Goal: Transaction & Acquisition: Download file/media

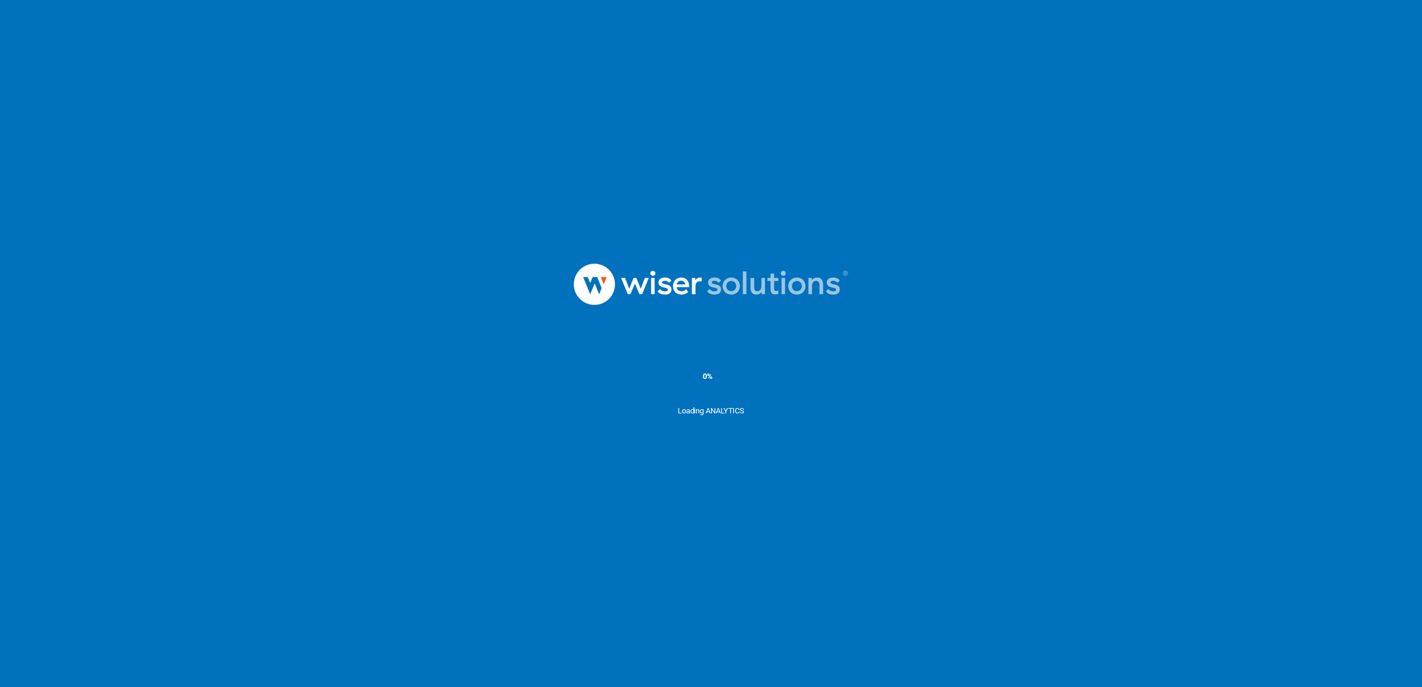
click at [710, 373] on div "0%" at bounding box center [708, 376] width 10 height 11
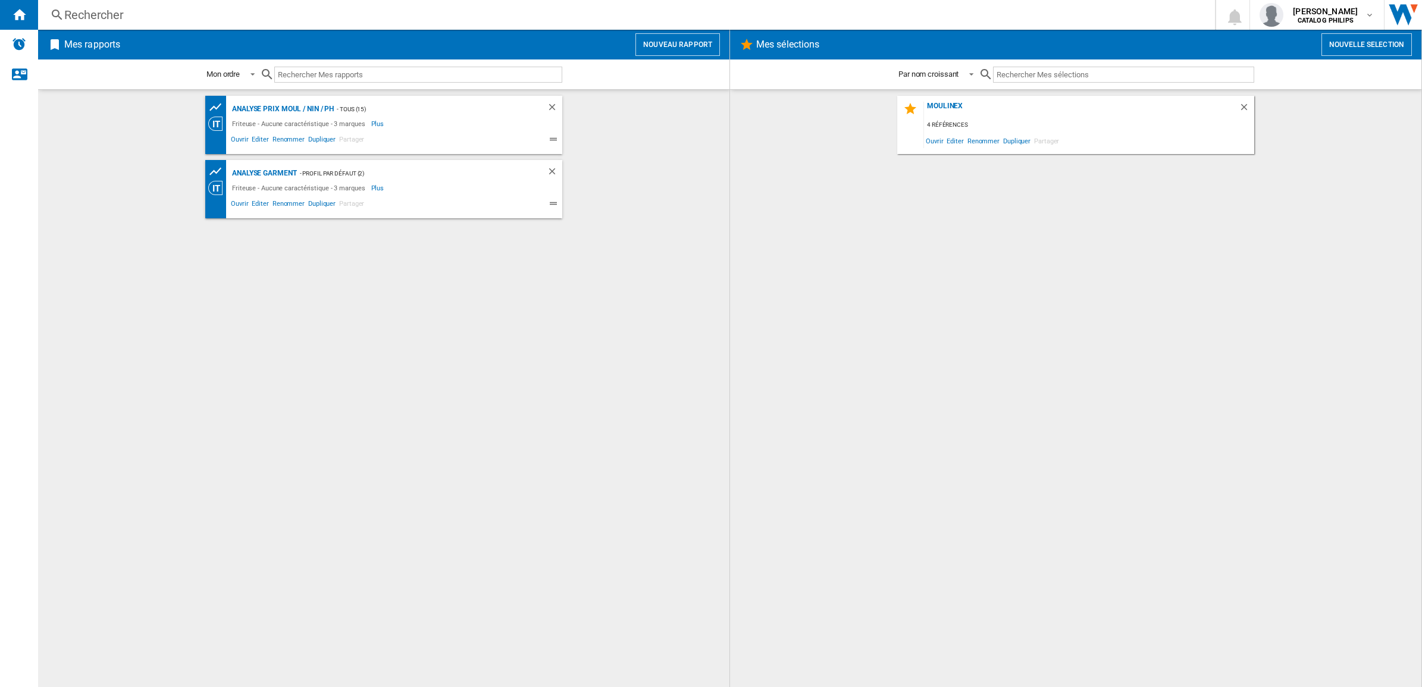
drag, startPoint x: 308, startPoint y: 110, endPoint x: 316, endPoint y: 98, distance: 14.9
click at [308, 110] on div "Analyse Prix MOUL / NIN / PH" at bounding box center [281, 109] width 105 height 15
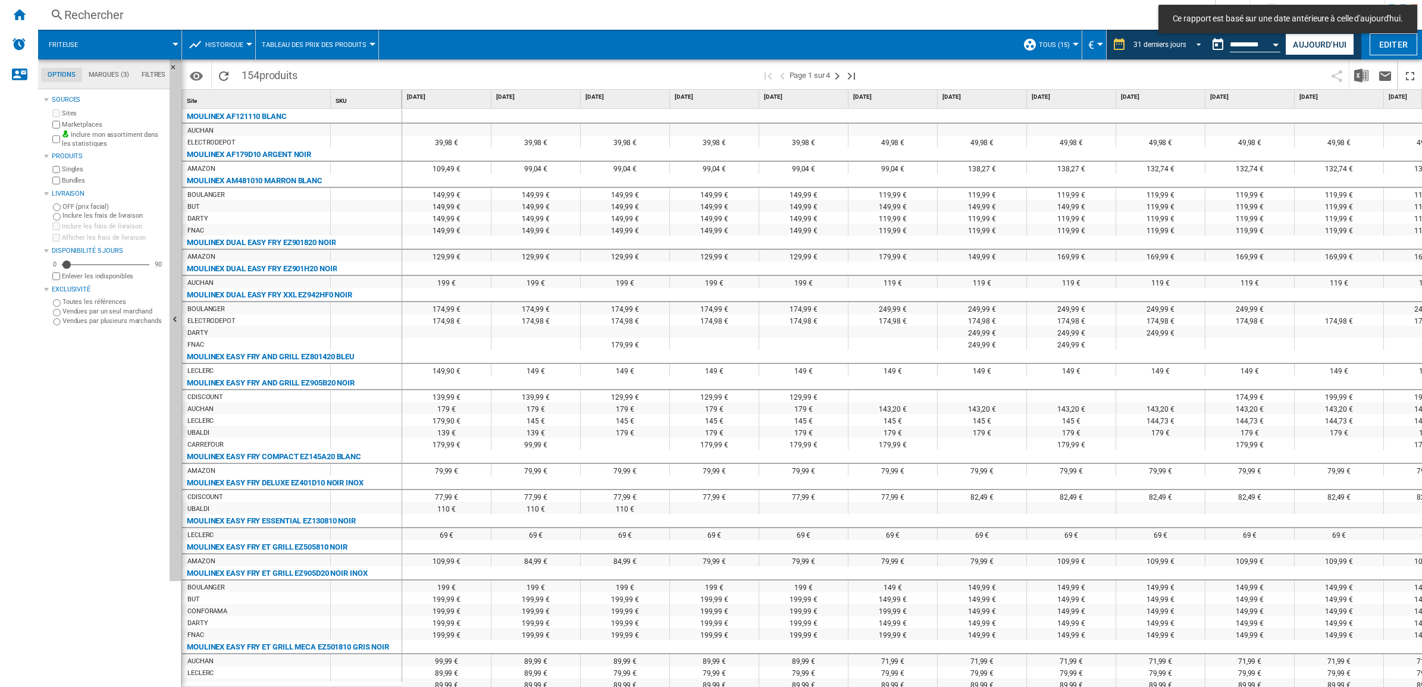
click at [1143, 36] on md-select-value "31 derniers jours" at bounding box center [1169, 45] width 74 height 18
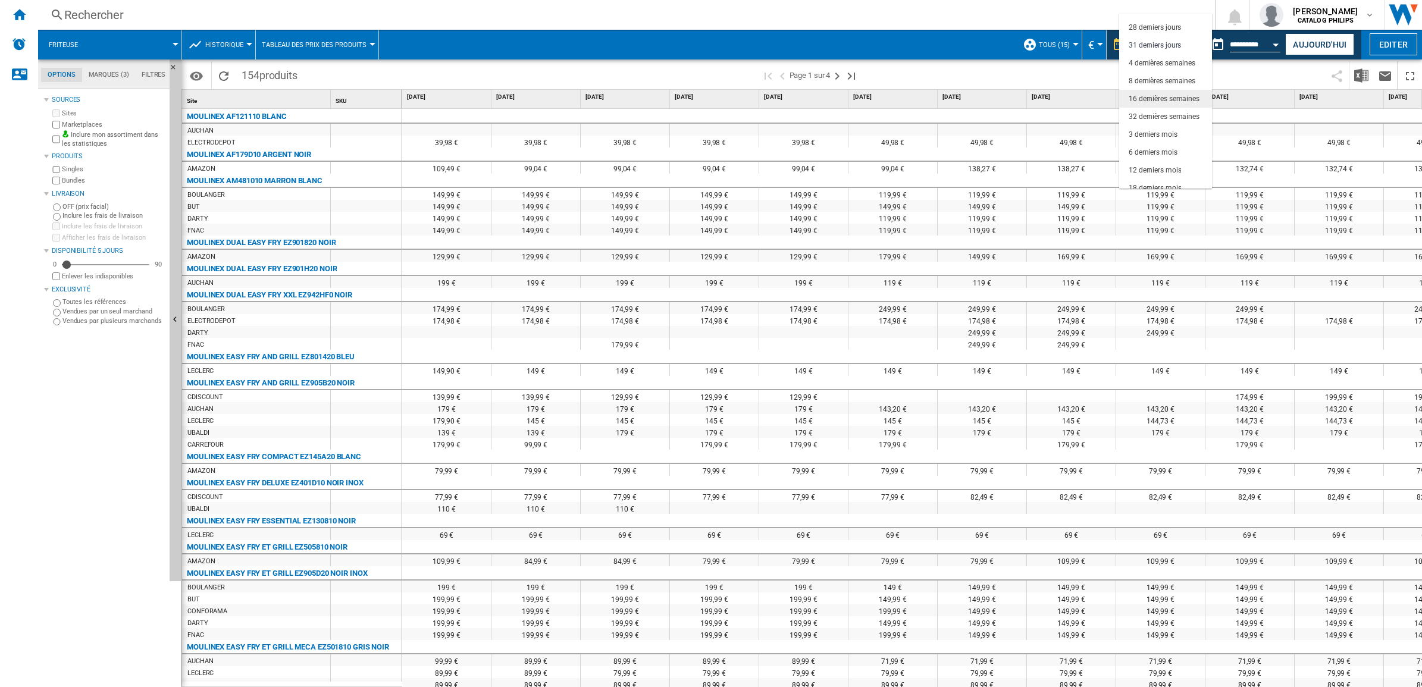
click at [1158, 101] on div "16 dernières semaines" at bounding box center [1163, 99] width 71 height 10
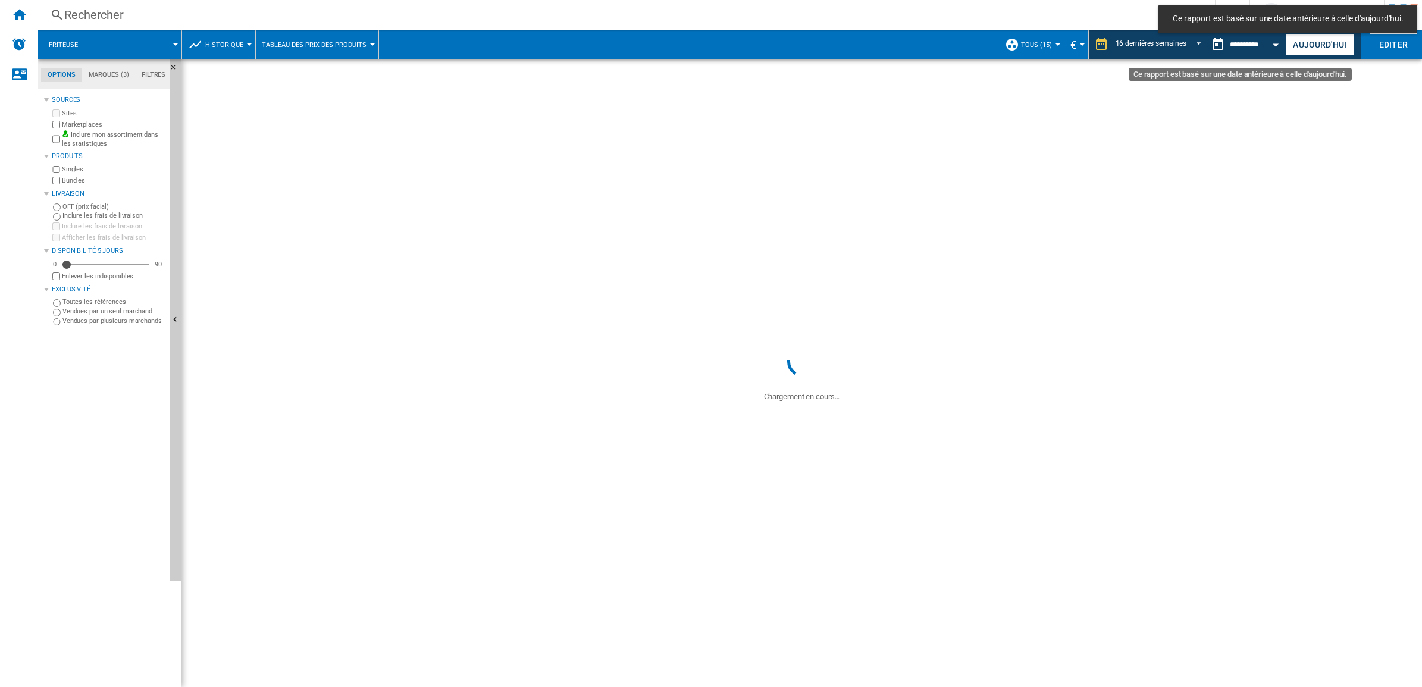
click at [1271, 46] on button "Open calendar" at bounding box center [1275, 42] width 21 height 21
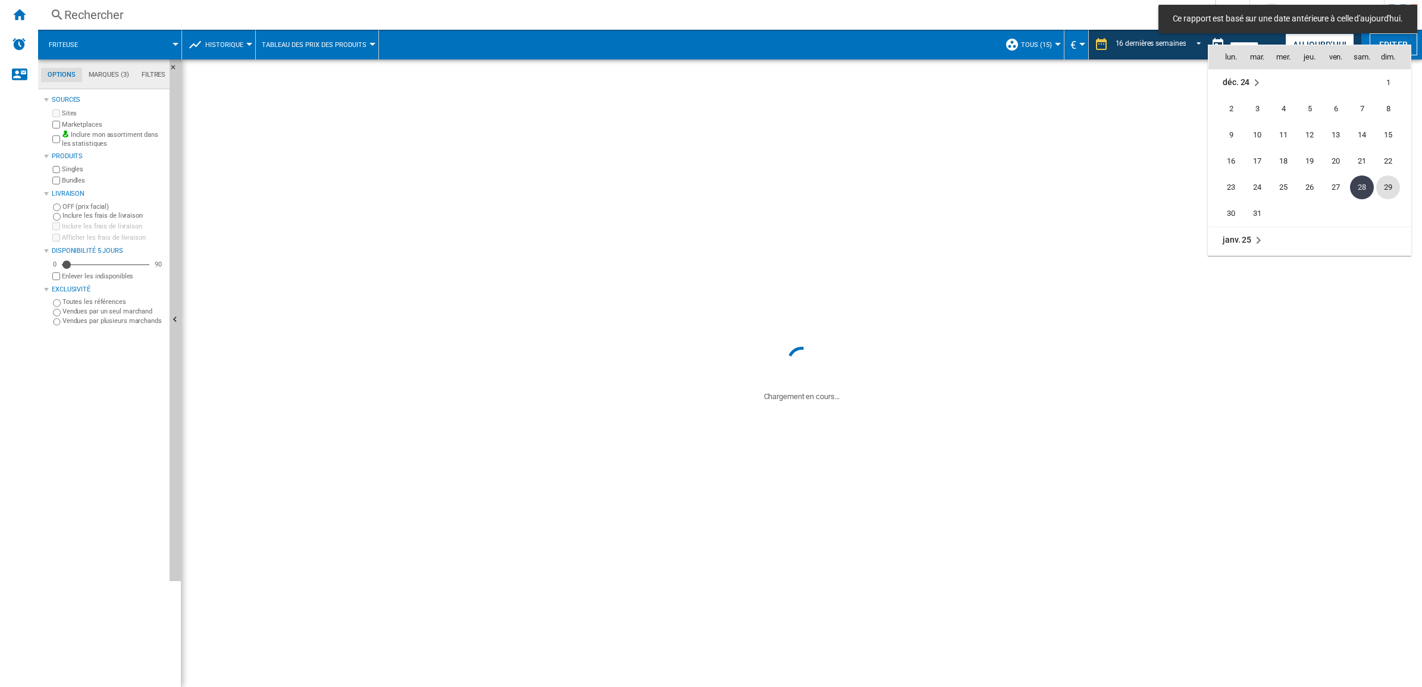
click at [1389, 186] on span "29" at bounding box center [1388, 187] width 24 height 24
type input "**********"
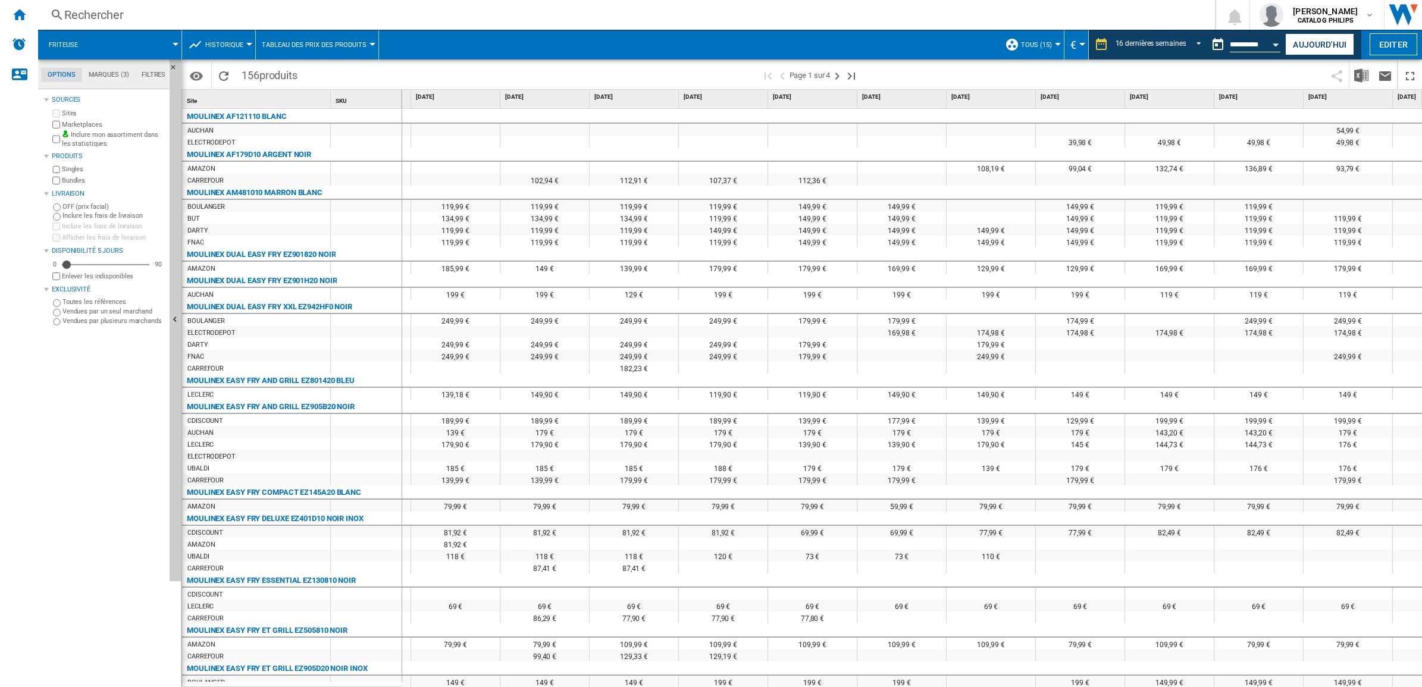
scroll to position [0, 503]
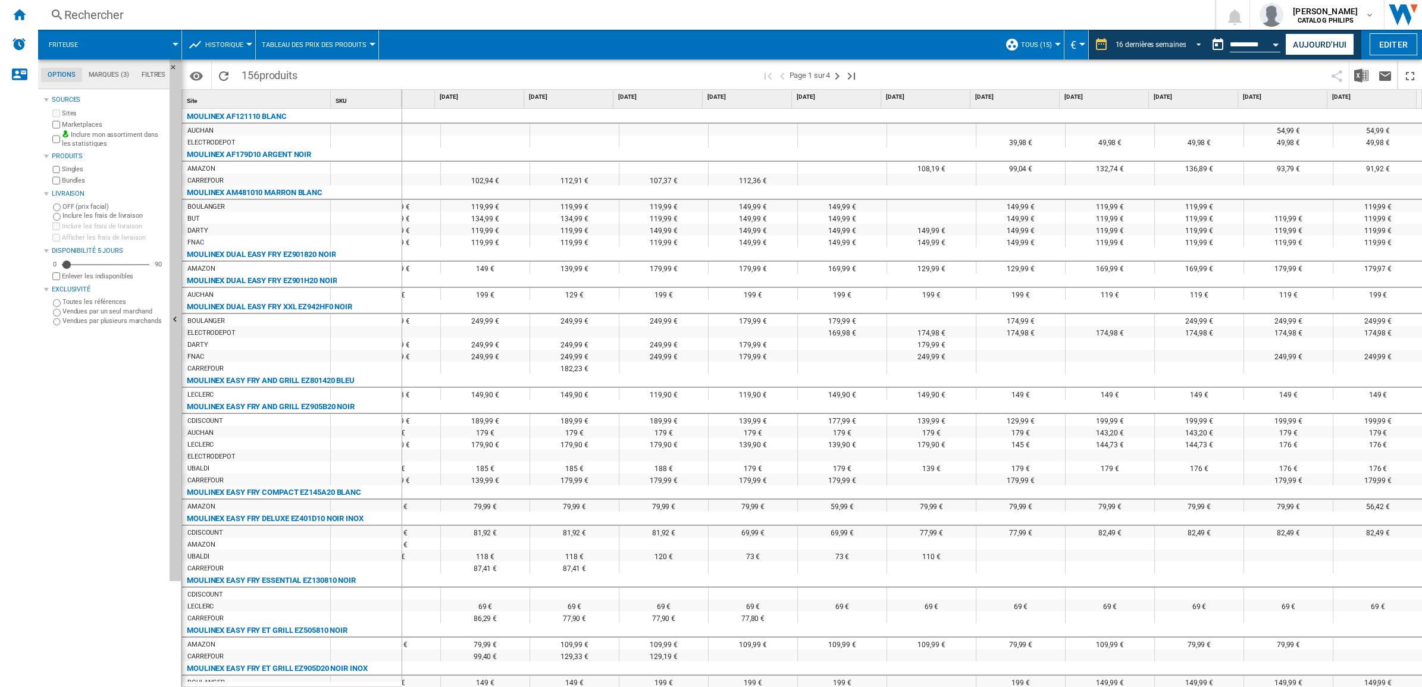
click at [1165, 43] on div "16 dernières semaines" at bounding box center [1150, 44] width 71 height 8
click at [1139, 99] on div "32 dernières semaines" at bounding box center [1145, 99] width 71 height 10
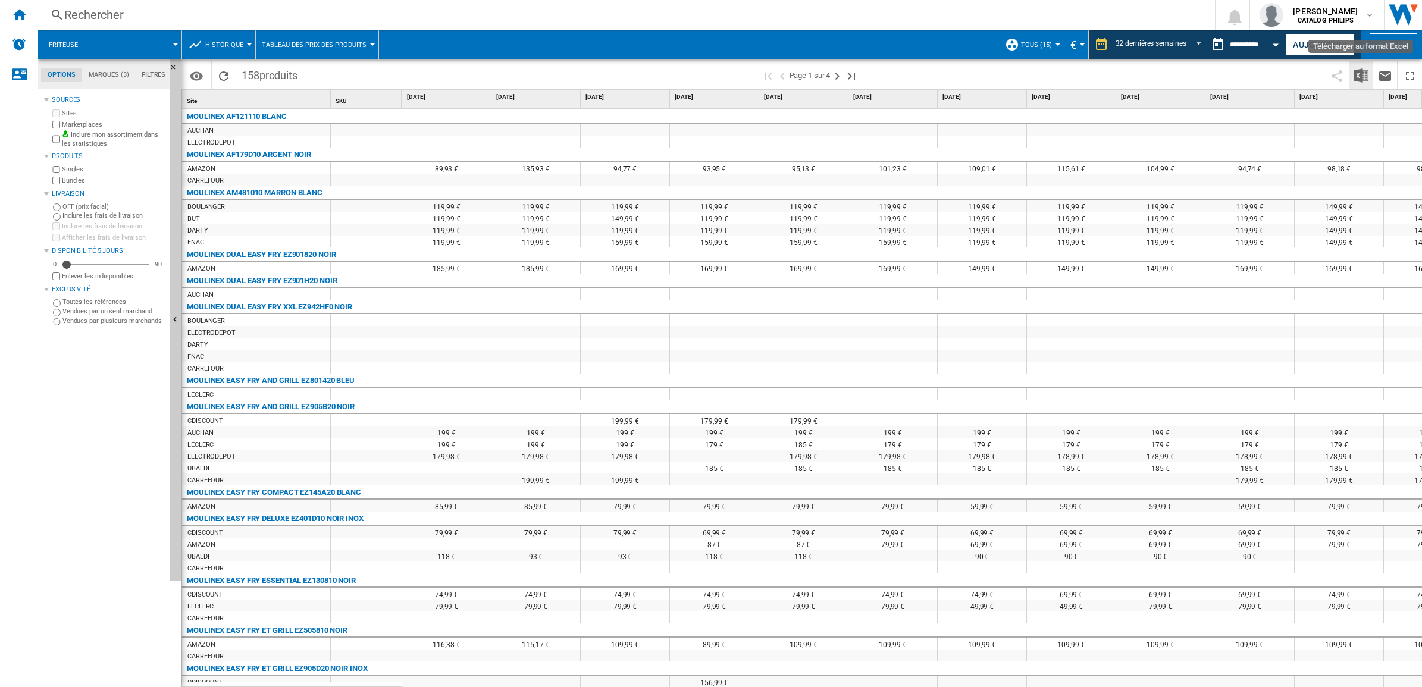
click at [1363, 73] on img "Télécharger au format Excel" at bounding box center [1361, 75] width 14 height 14
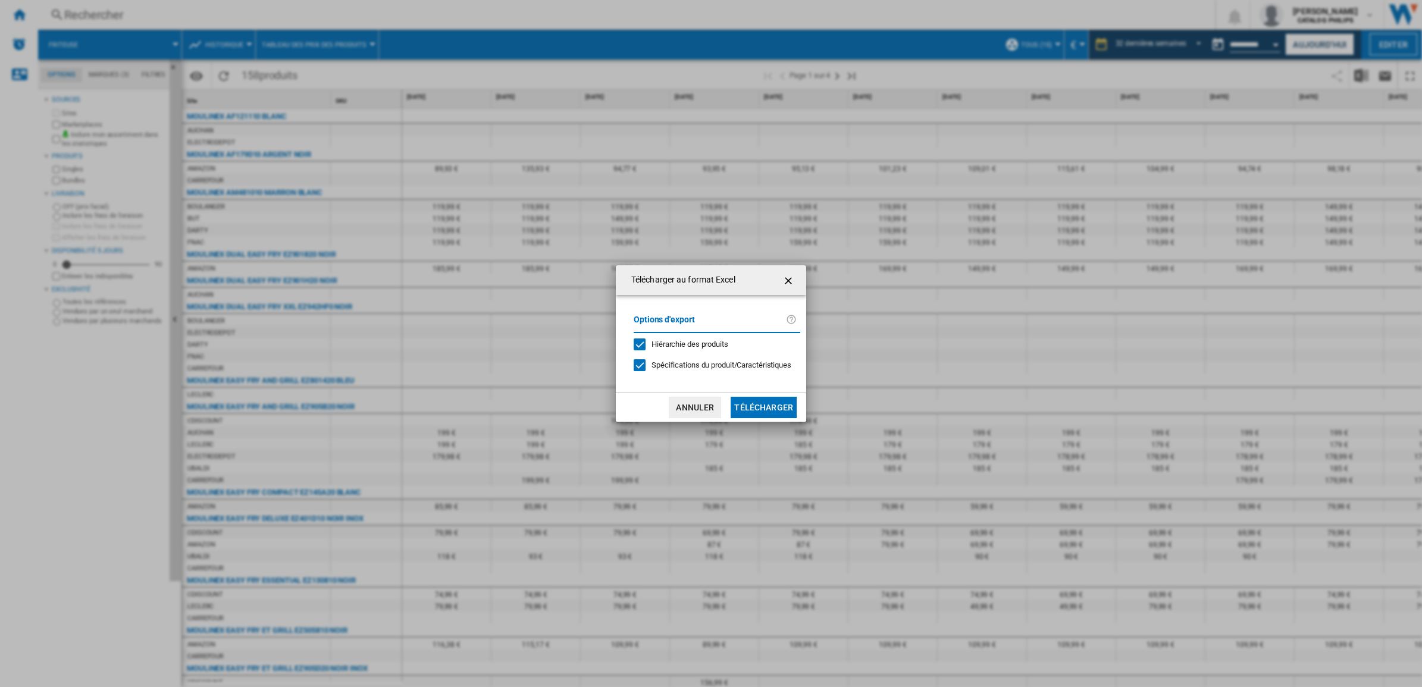
click at [767, 412] on button "Télécharger" at bounding box center [764, 407] width 66 height 21
